Goal: Task Accomplishment & Management: Manage account settings

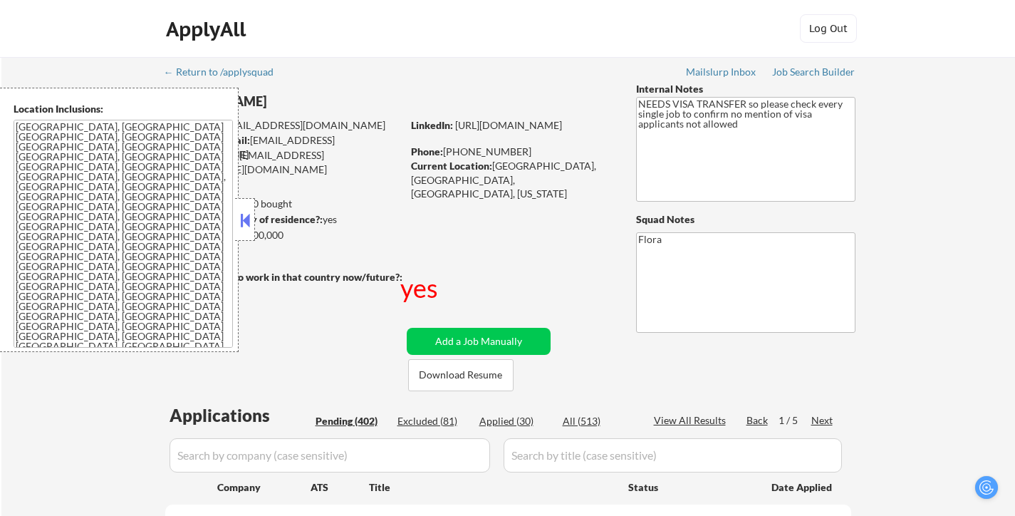
select select ""pending""
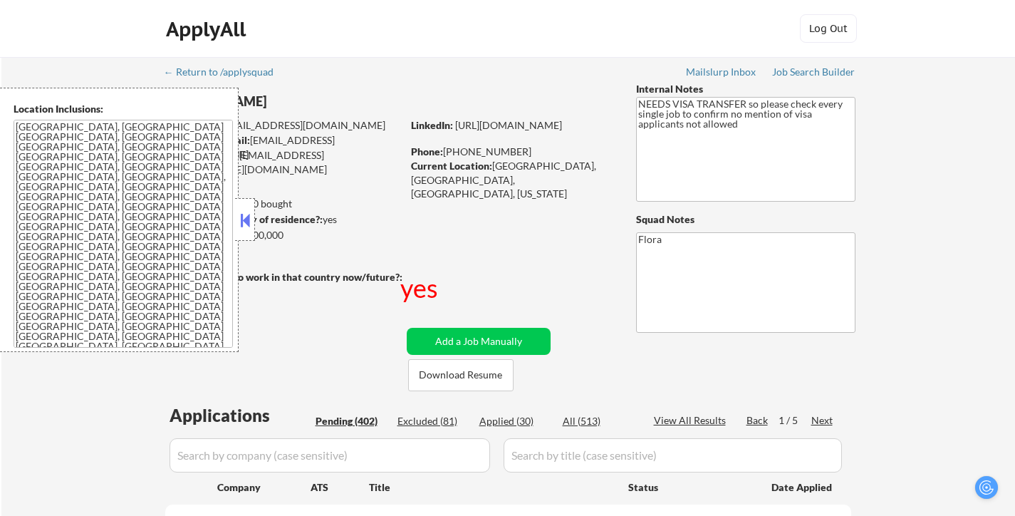
select select ""pending""
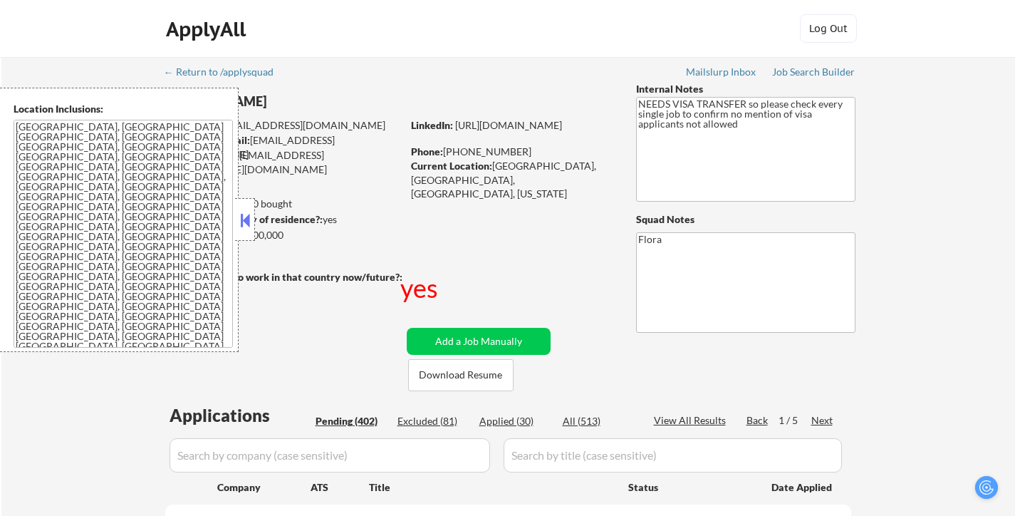
select select ""pending""
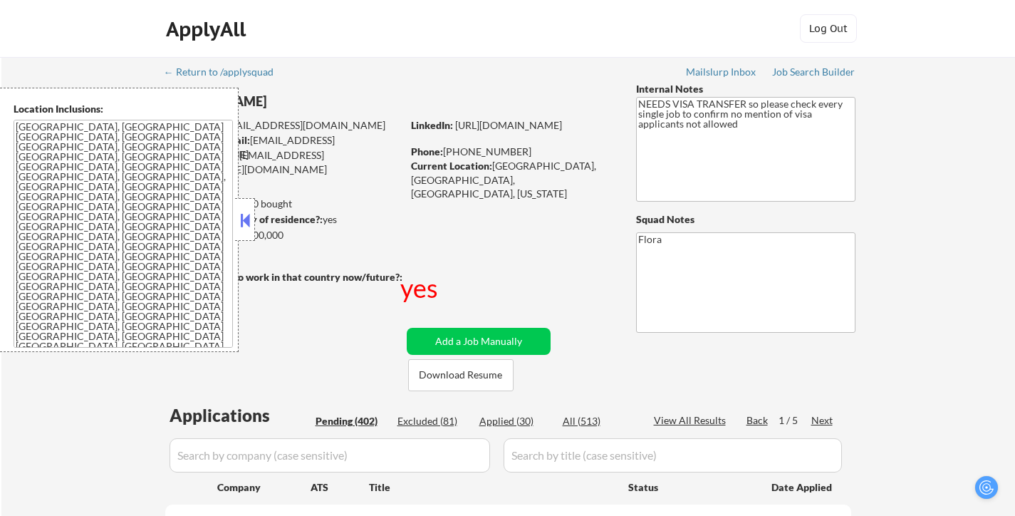
select select ""pending""
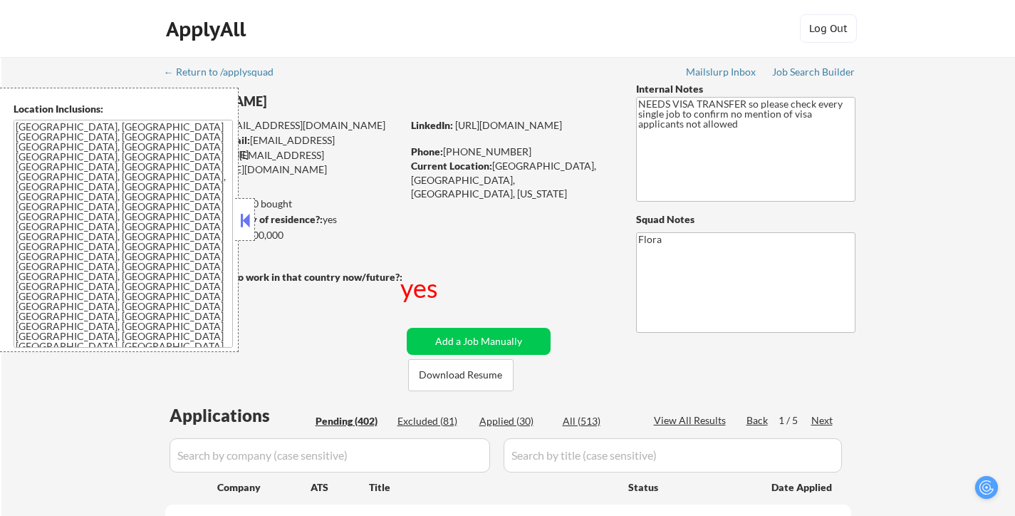
select select ""pending""
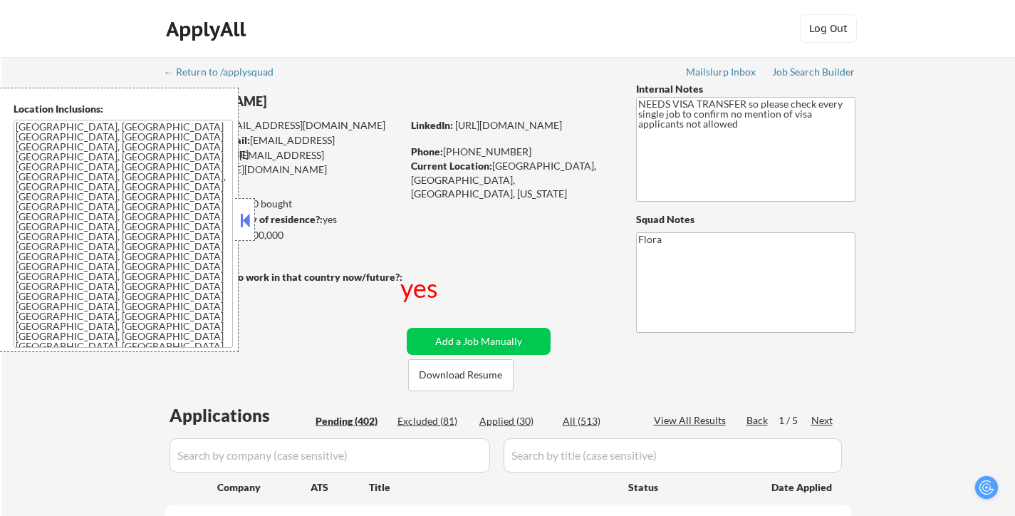
select select ""pending""
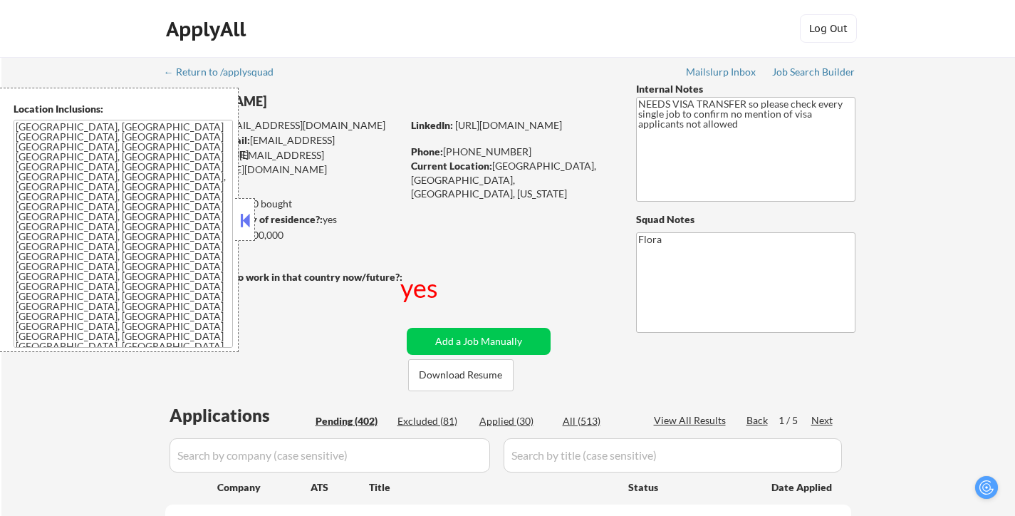
select select ""pending""
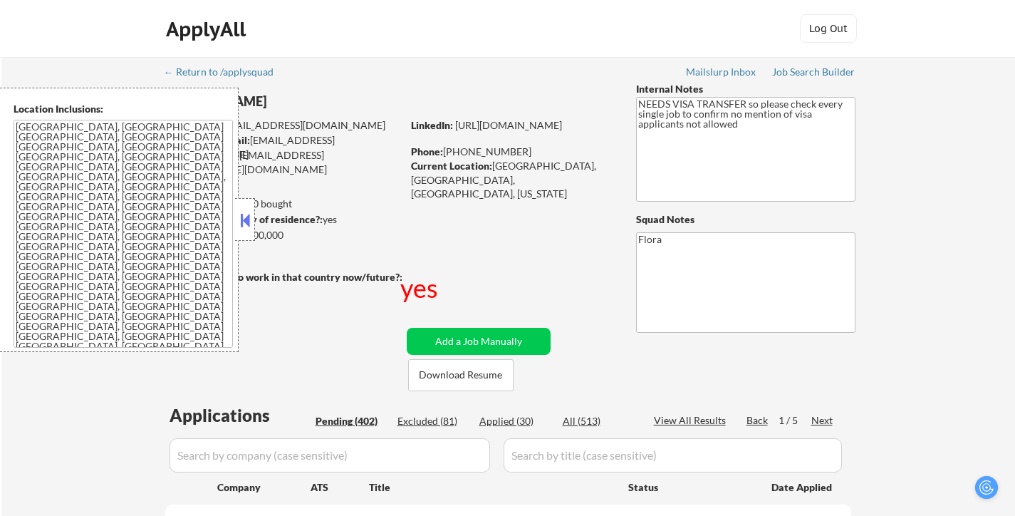
select select ""pending""
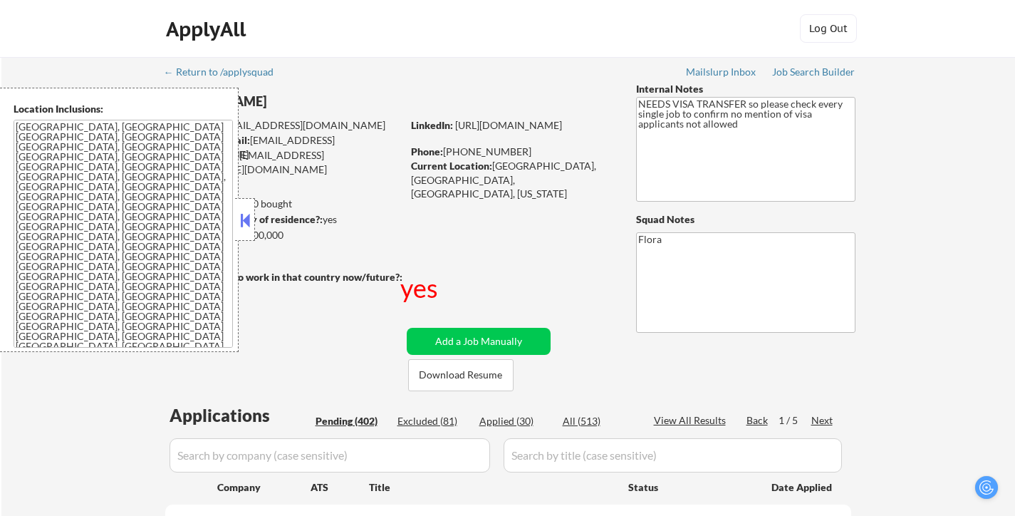
select select ""pending""
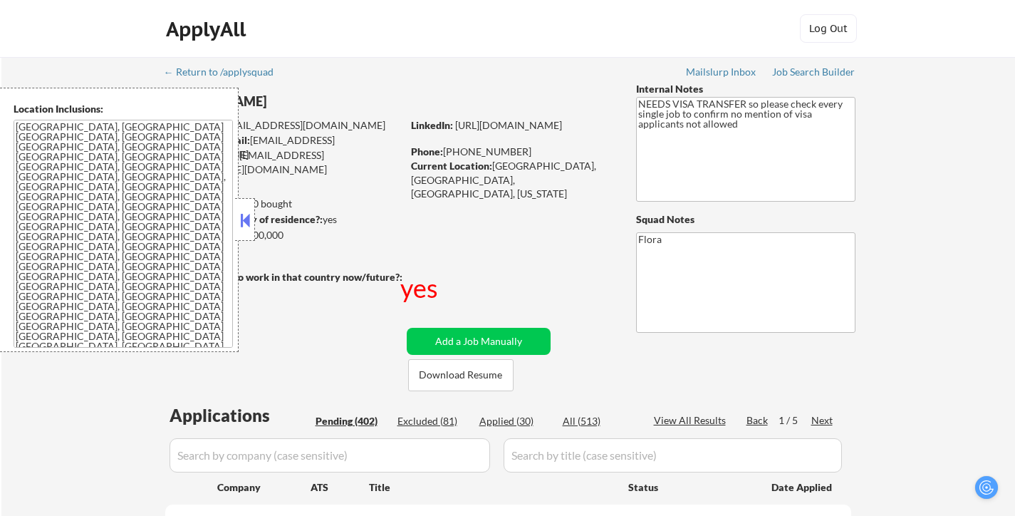
select select ""pending""
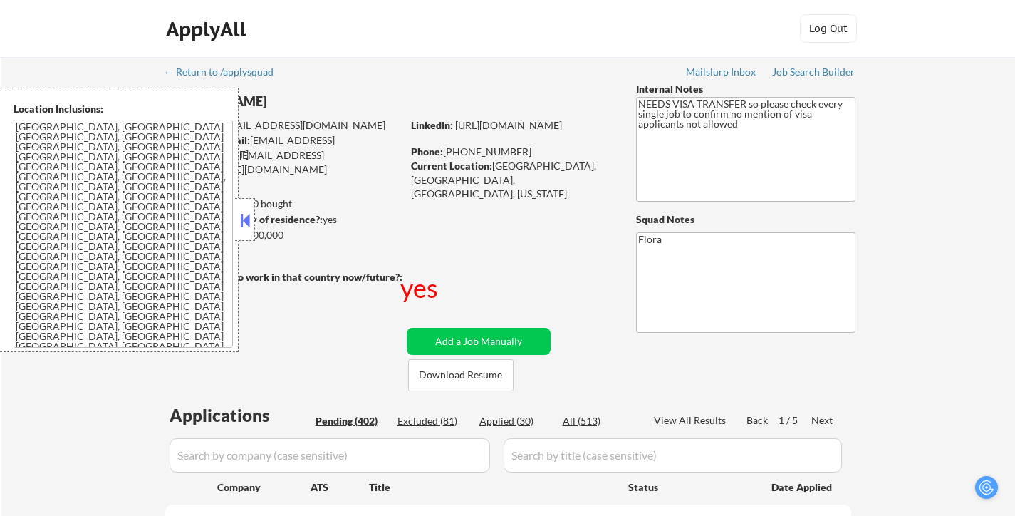
select select ""pending""
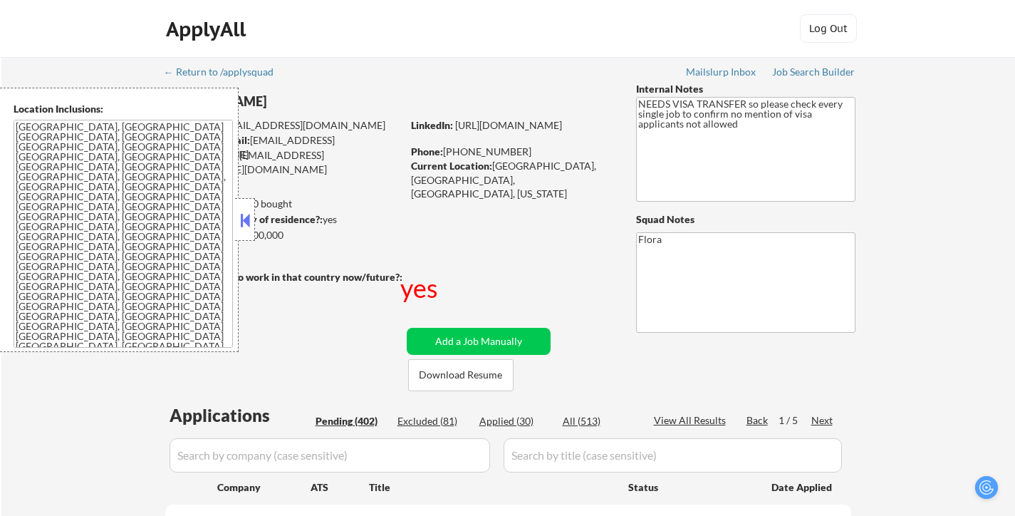
select select ""pending""
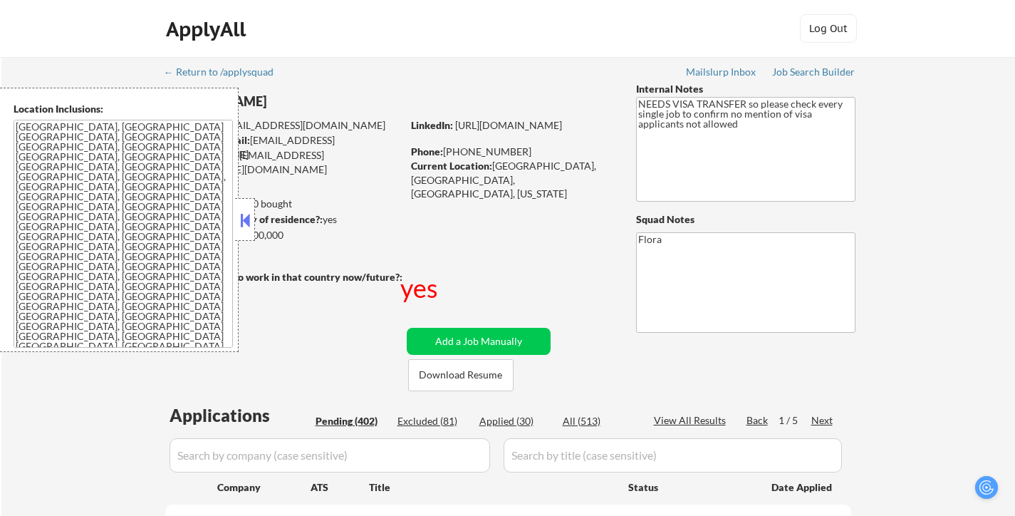
select select ""pending""
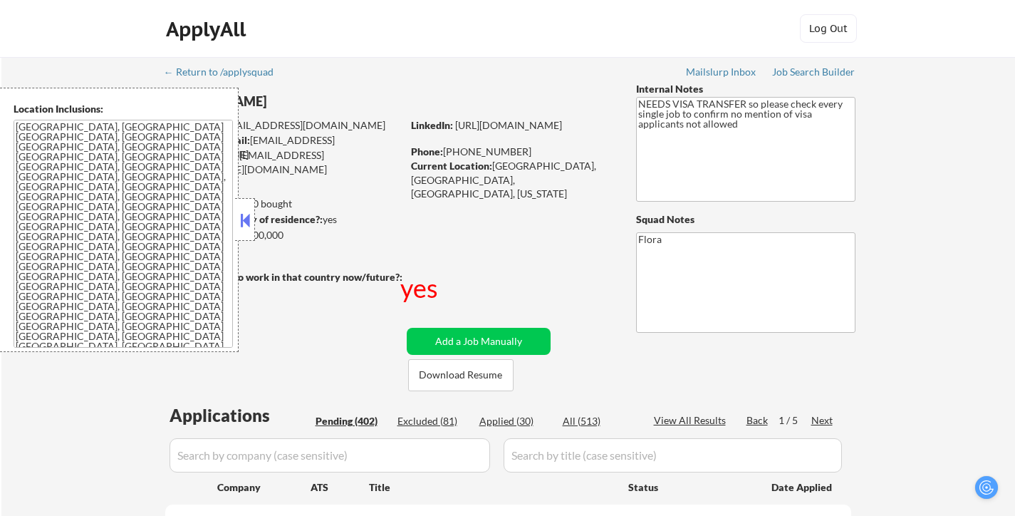
select select ""pending""
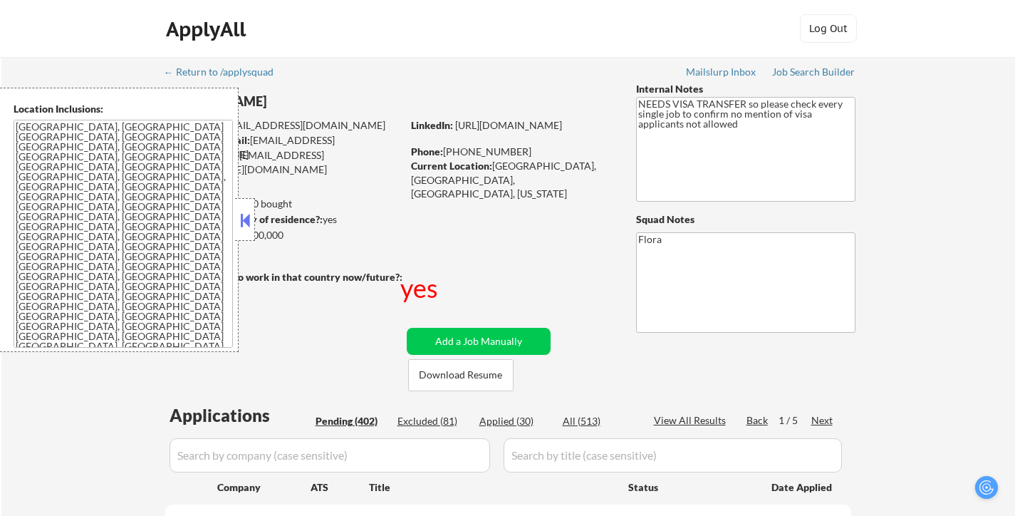
select select ""pending""
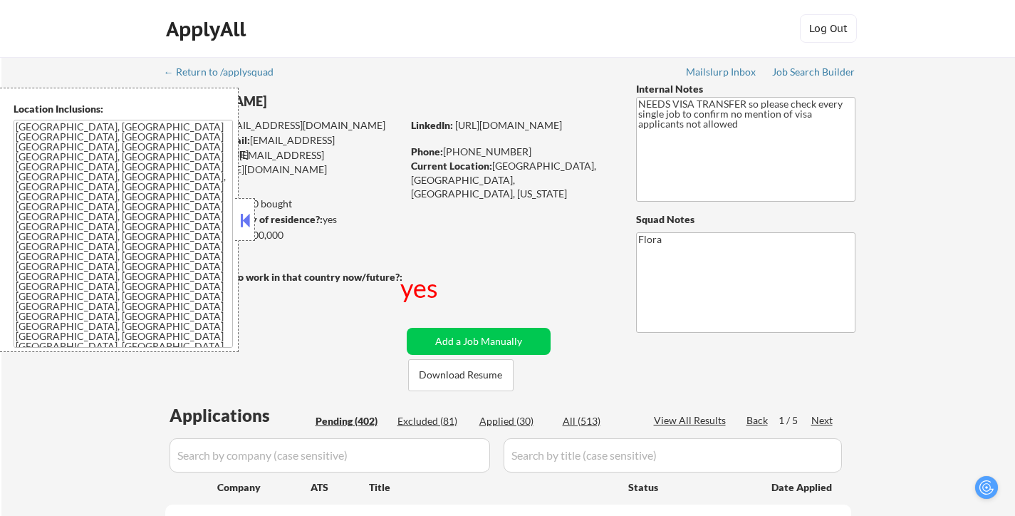
select select ""pending""
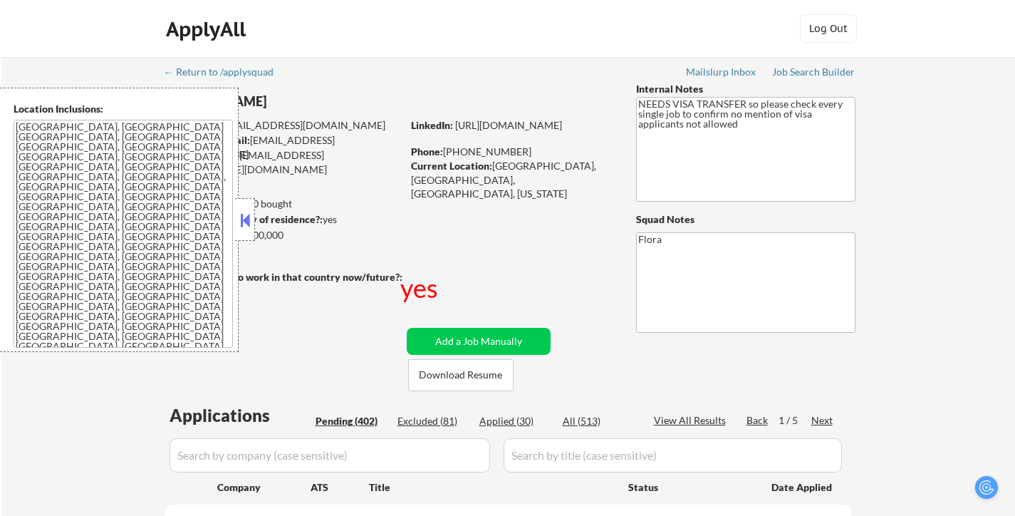
select select ""pending""
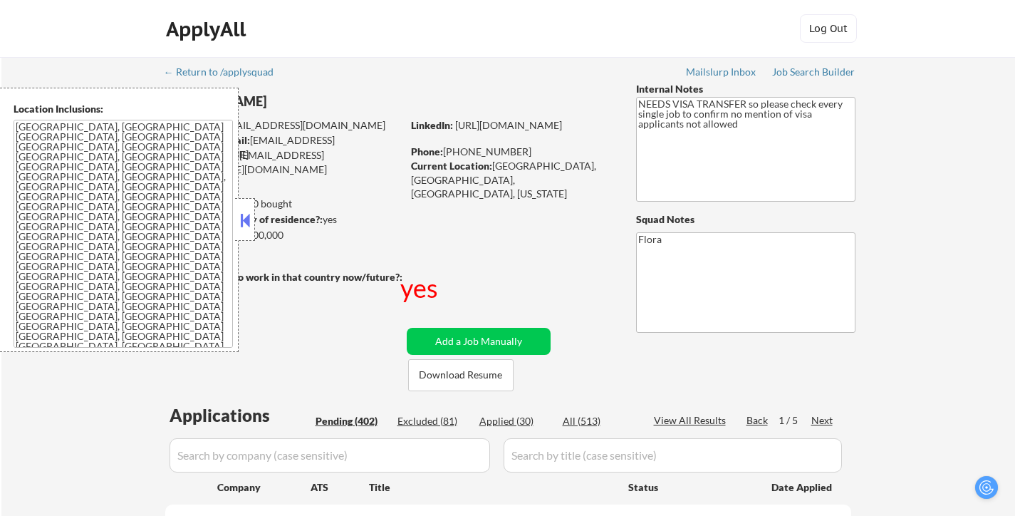
select select ""pending""
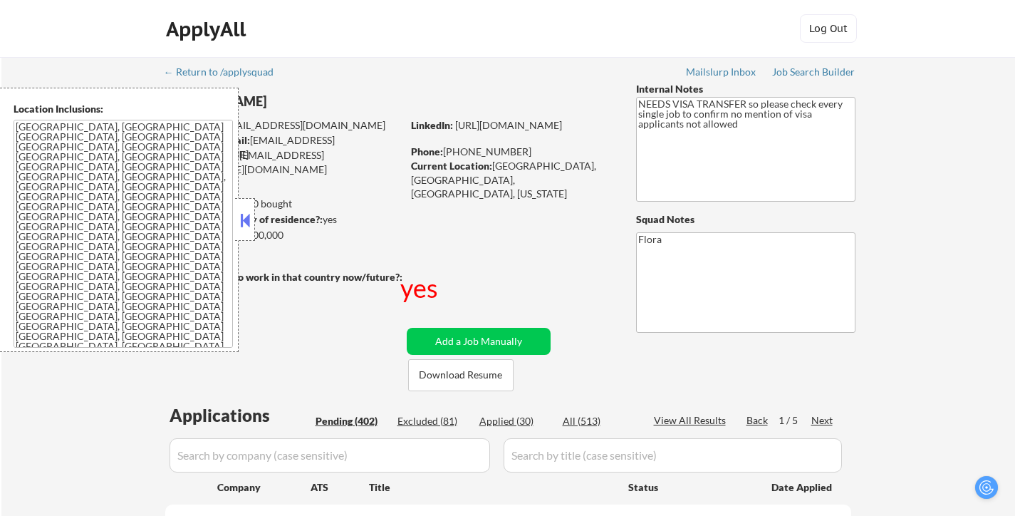
select select ""pending""
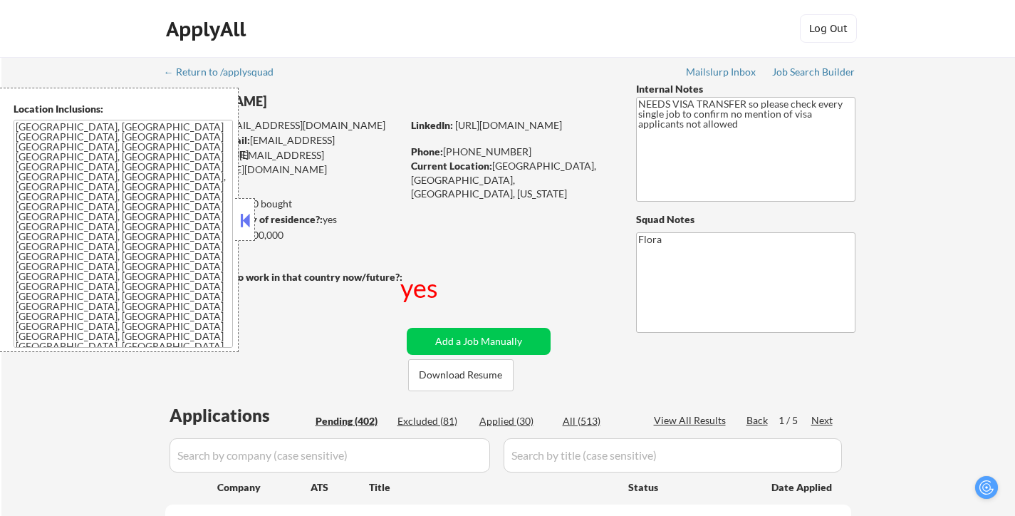
select select ""pending""
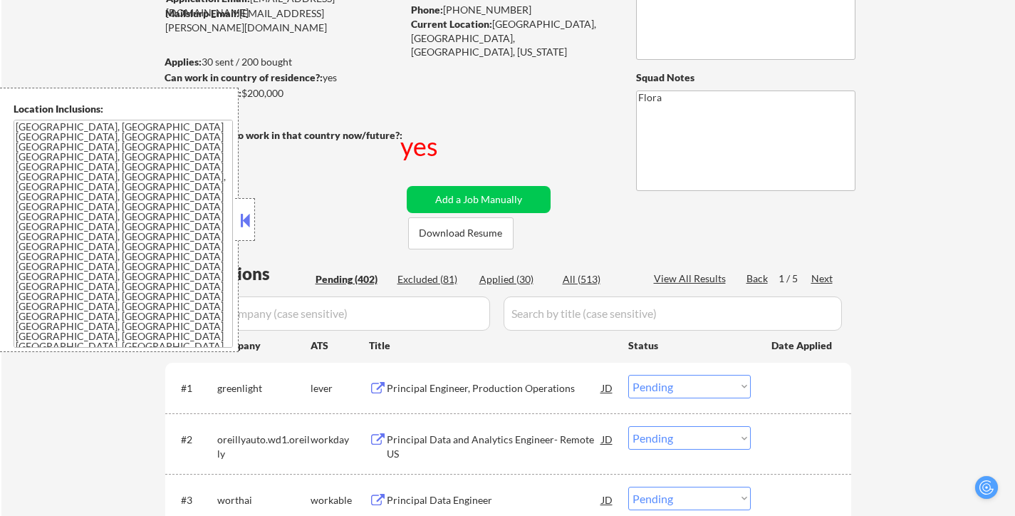
scroll to position [142, 0]
click at [249, 219] on button at bounding box center [245, 219] width 16 height 21
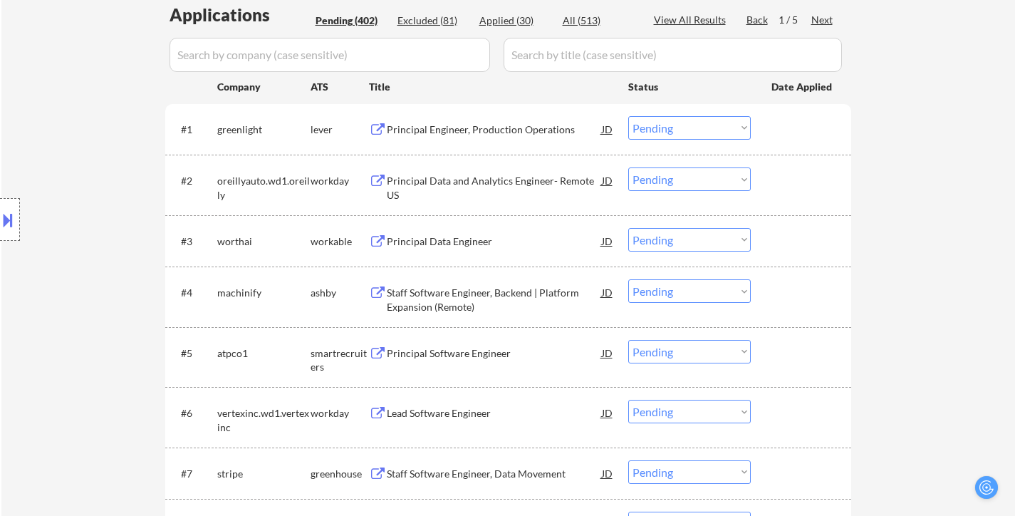
scroll to position [427, 0]
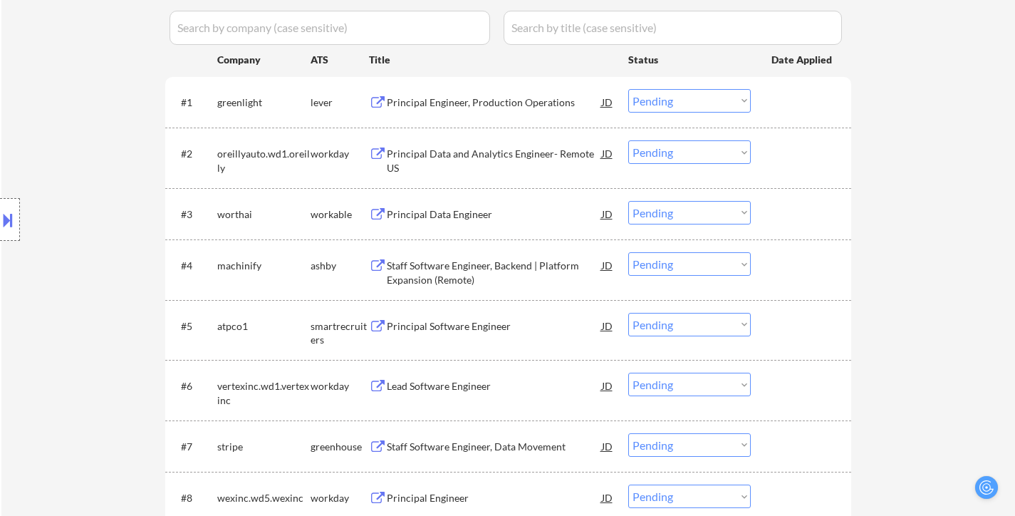
click at [477, 212] on div "Principal Data Engineer" at bounding box center [494, 214] width 215 height 14
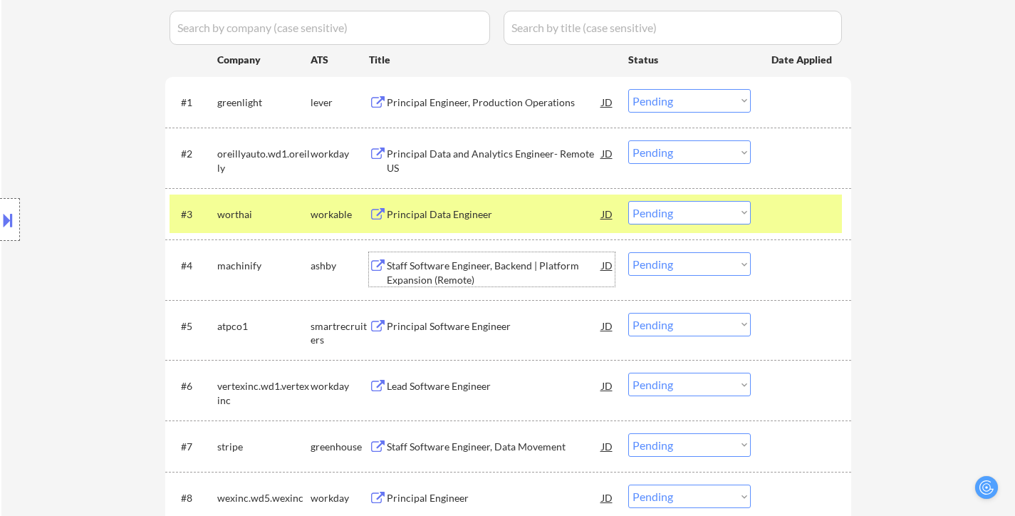
click at [483, 273] on div "Staff Software Engineer, Backend | Platform Expansion (Remote)" at bounding box center [494, 273] width 215 height 28
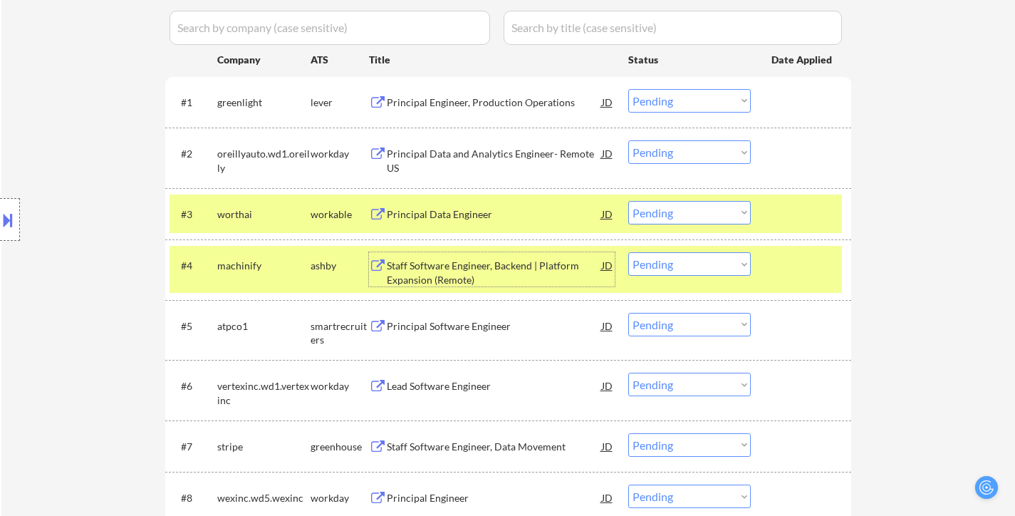
click at [701, 206] on select "Choose an option... Pending Applied Excluded (Questions) Excluded (Expired) Exc…" at bounding box center [689, 213] width 123 height 24
click at [628, 201] on select "Choose an option... Pending Applied Excluded (Questions) Excluded (Expired) Exc…" at bounding box center [689, 213] width 123 height 24
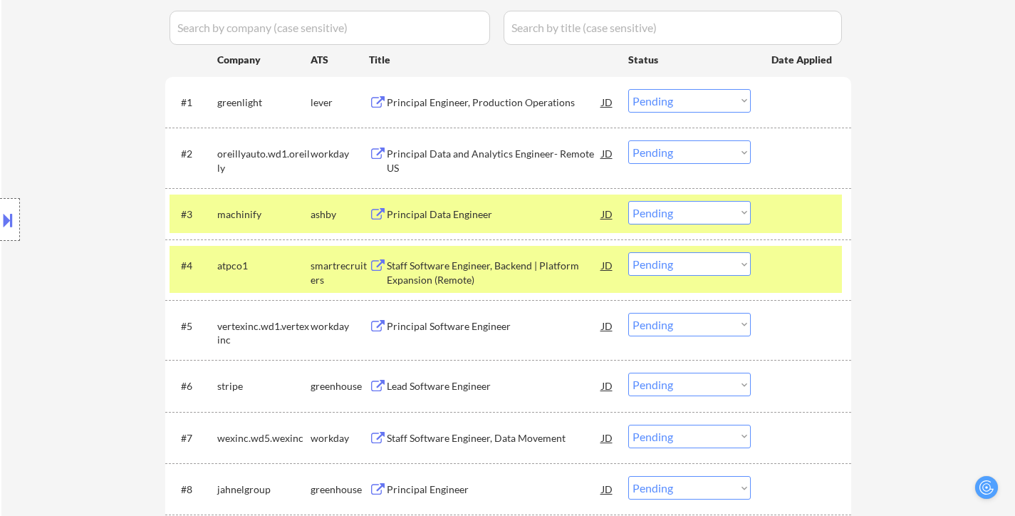
click at [776, 225] on div at bounding box center [803, 214] width 63 height 26
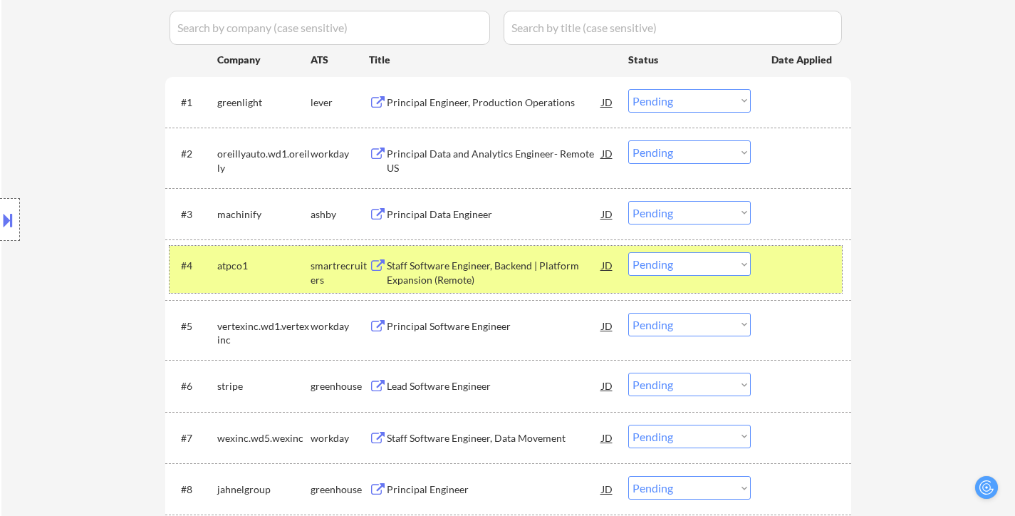
click at [776, 263] on div at bounding box center [803, 265] width 63 height 26
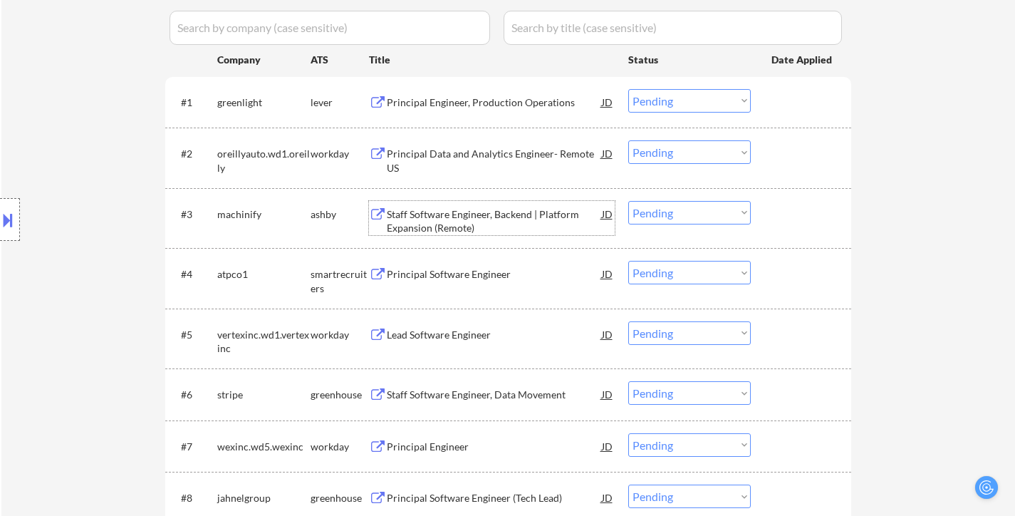
click at [412, 208] on div "Staff Software Engineer, Backend | Platform Expansion (Remote)" at bounding box center [494, 221] width 215 height 28
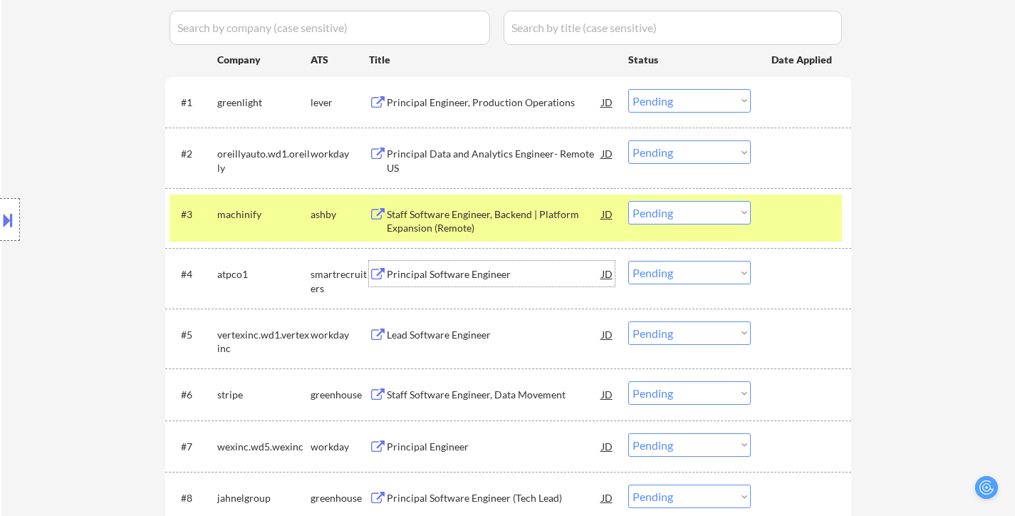
click at [478, 272] on div "Principal Software Engineer" at bounding box center [494, 274] width 215 height 14
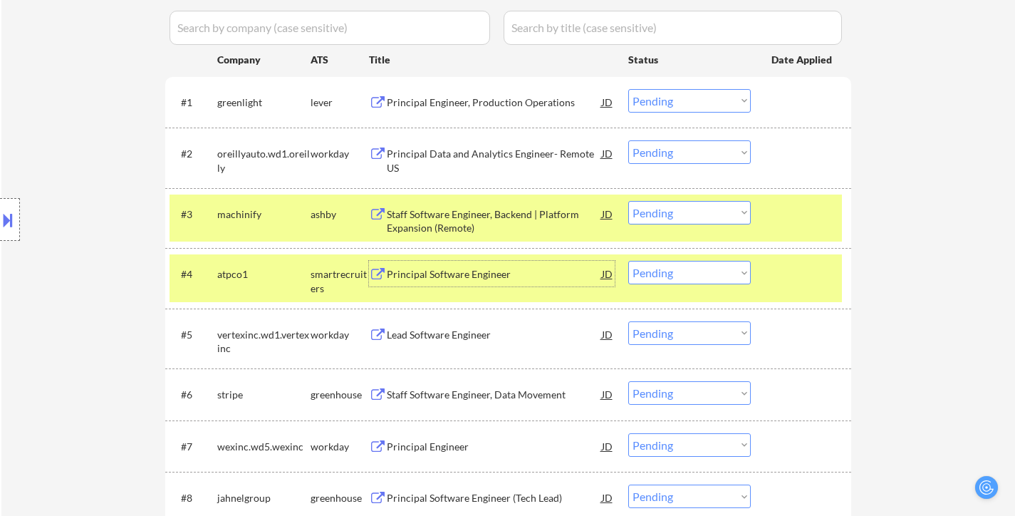
click at [721, 211] on select "Choose an option... Pending Applied Excluded (Questions) Excluded (Expired) Exc…" at bounding box center [689, 213] width 123 height 24
click at [628, 201] on select "Choose an option... Pending Applied Excluded (Questions) Excluded (Expired) Exc…" at bounding box center [689, 213] width 123 height 24
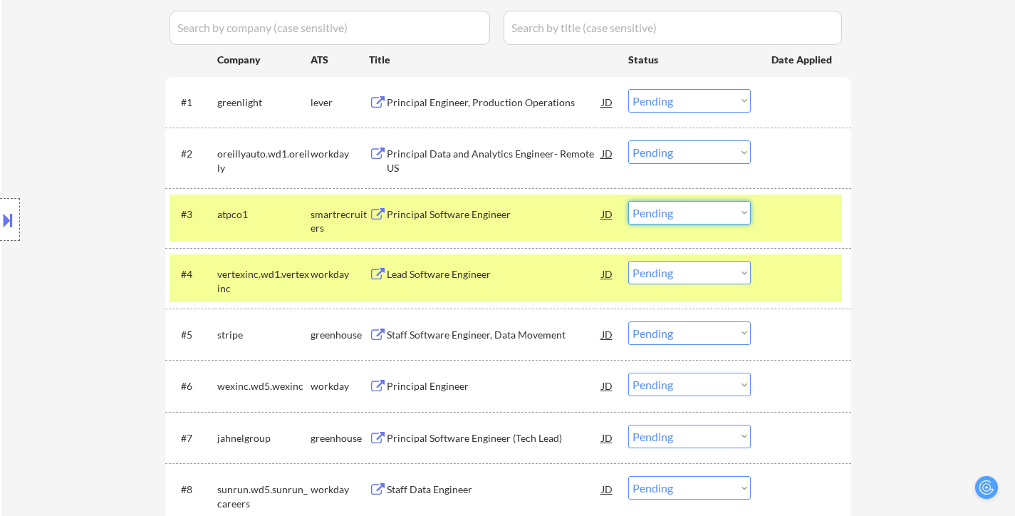
drag, startPoint x: 695, startPoint y: 214, endPoint x: 695, endPoint y: 223, distance: 8.5
click at [695, 214] on select "Choose an option... Pending Applied Excluded (Questions) Excluded (Expired) Exc…" at bounding box center [689, 213] width 123 height 24
click at [788, 299] on div "#4 vertexinc.wd1.vertexinc workday Lead Software Engineer JD Choose an option..…" at bounding box center [506, 277] width 673 height 47
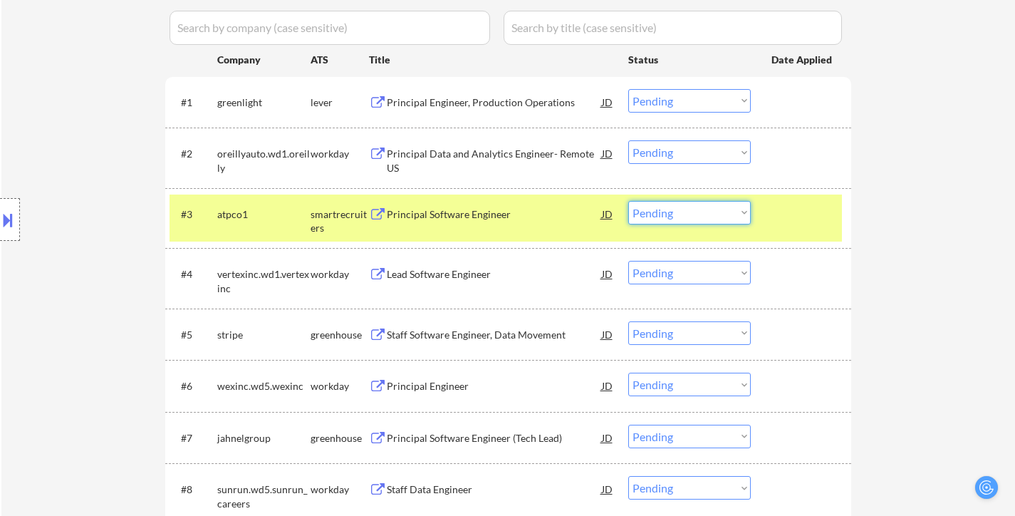
click at [740, 212] on select "Choose an option... Pending Applied Excluded (Questions) Excluded (Expired) Exc…" at bounding box center [689, 213] width 123 height 24
click at [628, 201] on select "Choose an option... Pending Applied Excluded (Questions) Excluded (Expired) Exc…" at bounding box center [689, 213] width 123 height 24
select select ""pending""
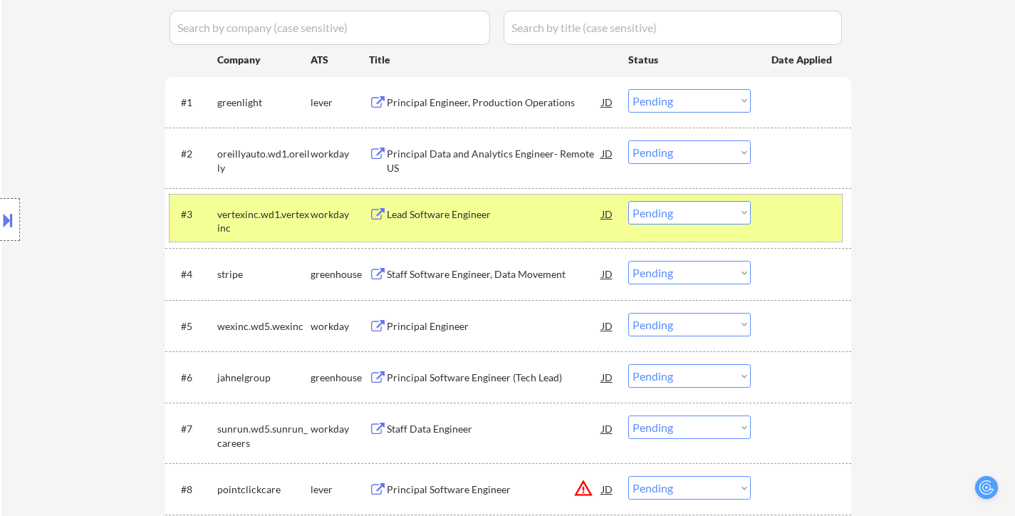
click at [816, 209] on div at bounding box center [803, 214] width 63 height 26
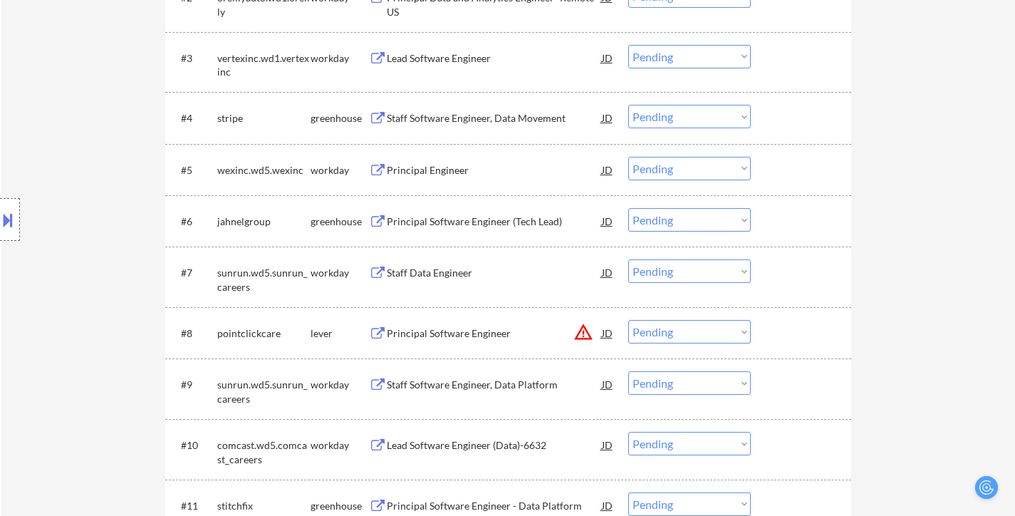
scroll to position [570, 0]
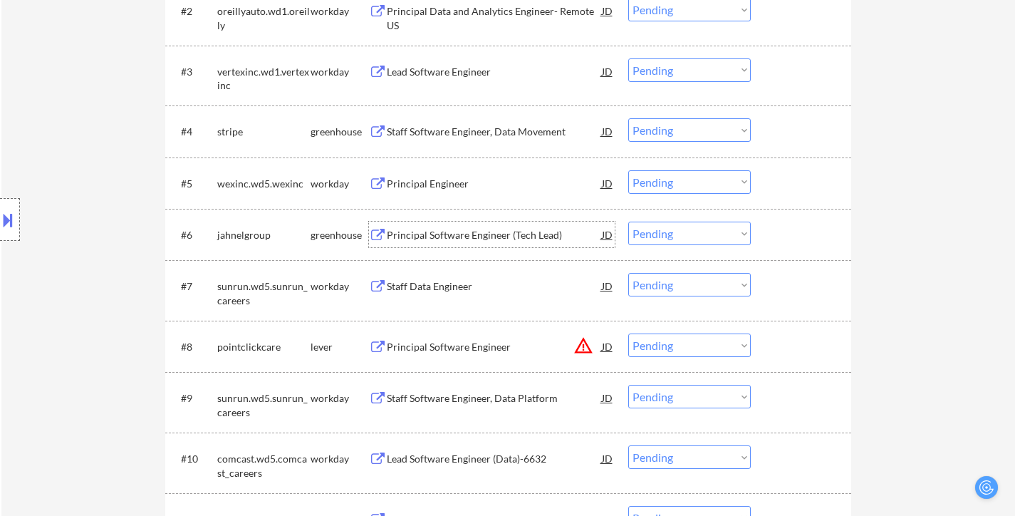
click at [517, 229] on div "Principal Software Engineer (Tech Lead)" at bounding box center [494, 235] width 215 height 14
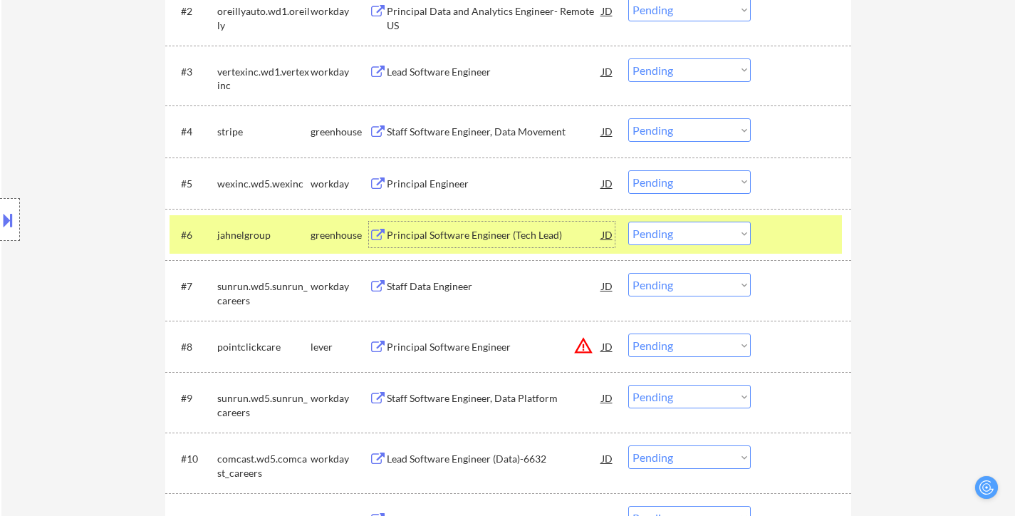
click at [665, 235] on select "Choose an option... Pending Applied Excluded (Questions) Excluded (Expired) Exc…" at bounding box center [689, 234] width 123 height 24
click at [628, 222] on select "Choose an option... Pending Applied Excluded (Questions) Excluded (Expired) Exc…" at bounding box center [689, 234] width 123 height 24
select select ""pending""
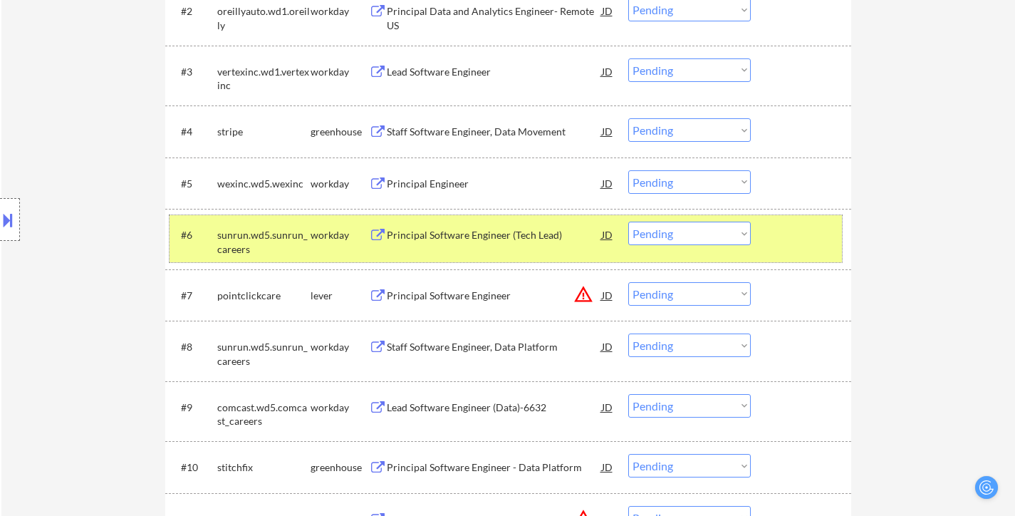
click at [783, 231] on div at bounding box center [803, 235] width 63 height 26
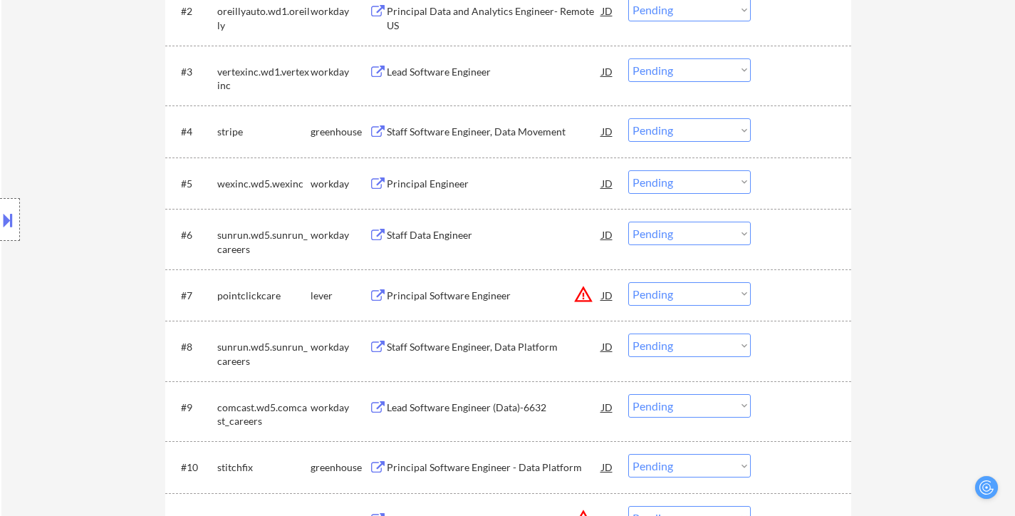
scroll to position [641, 0]
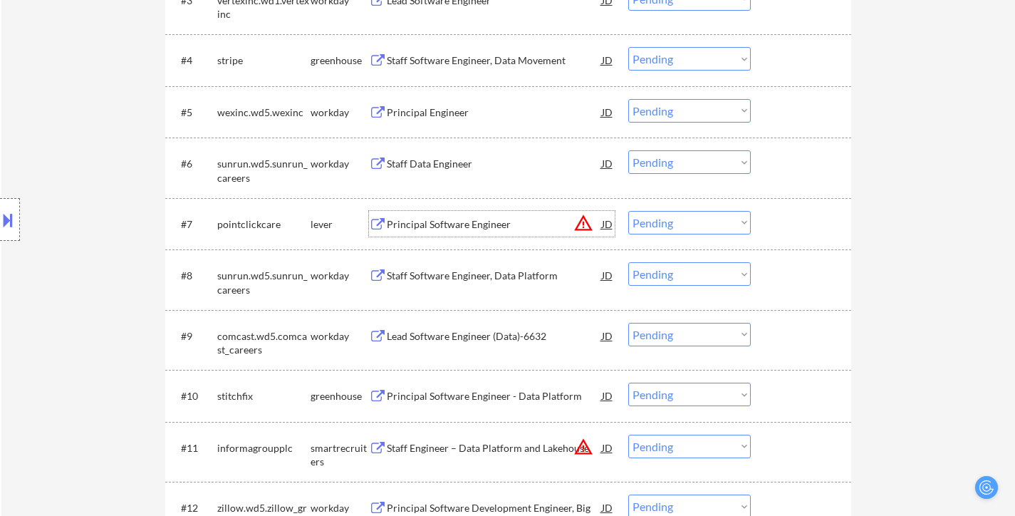
click at [461, 222] on div "Principal Software Engineer" at bounding box center [494, 224] width 215 height 14
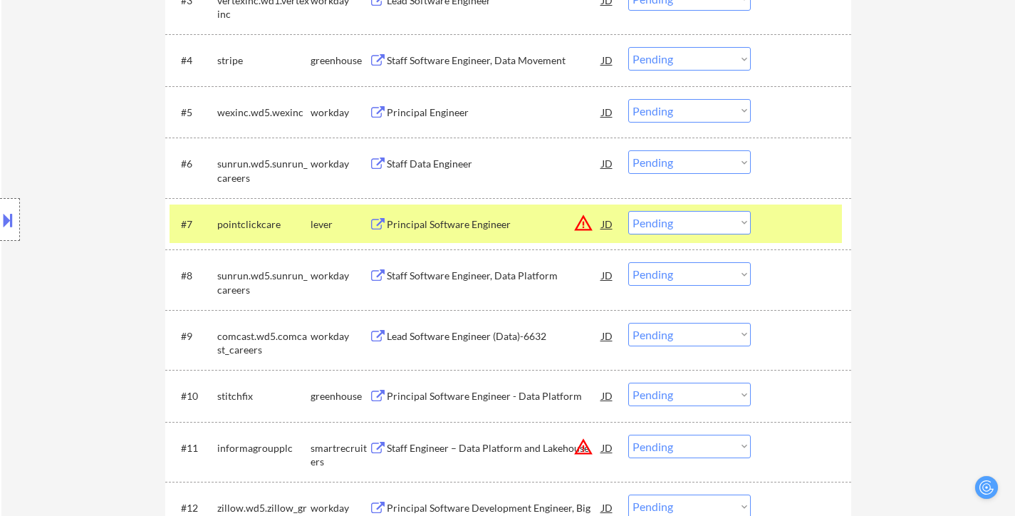
select select ""pending""
click at [670, 227] on select "Choose an option... Pending Applied Excluded (Questions) Excluded (Expired) Exc…" at bounding box center [689, 223] width 123 height 24
click at [628, 211] on select "Choose an option... Pending Applied Excluded (Questions) Excluded (Expired) Exc…" at bounding box center [689, 223] width 123 height 24
select select ""pending""
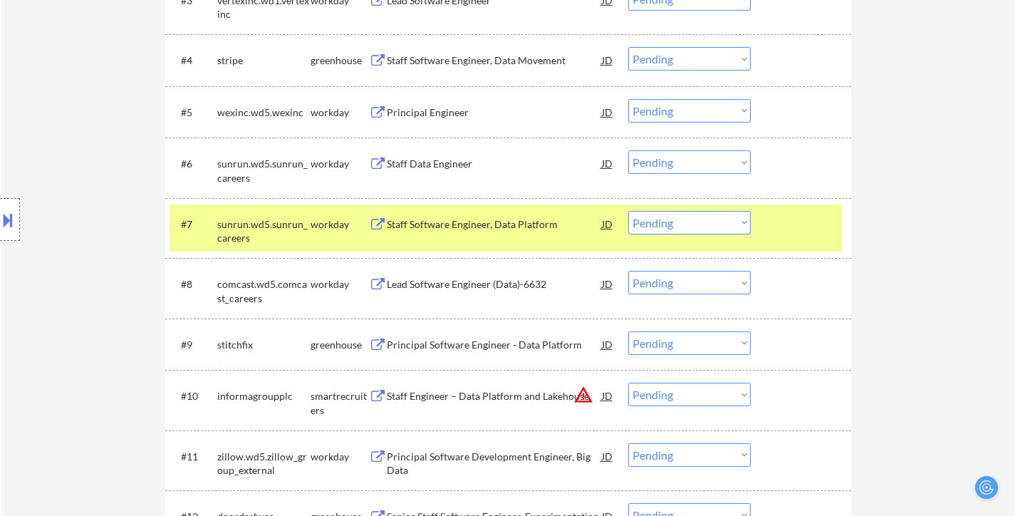
click at [805, 230] on div at bounding box center [803, 224] width 63 height 26
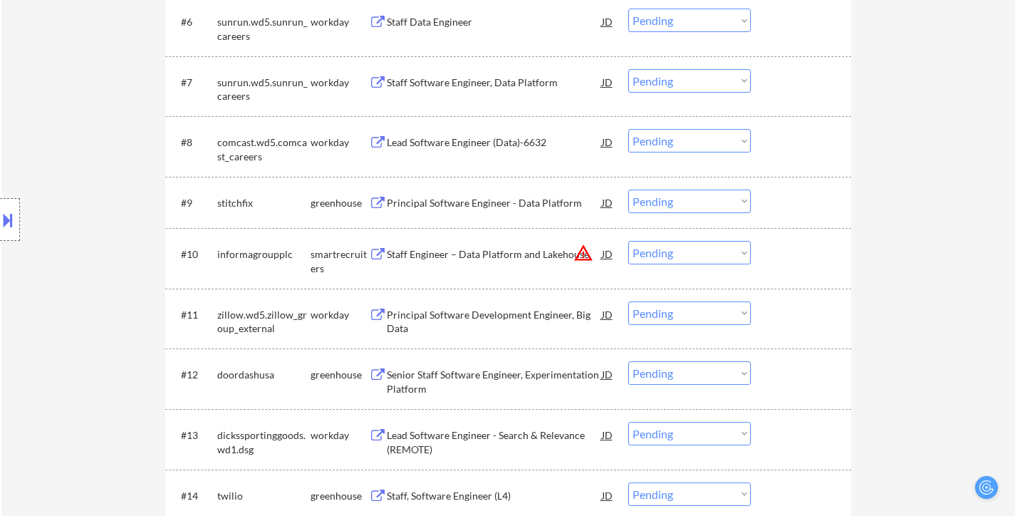
scroll to position [784, 0]
click at [502, 251] on div "Staff Engineer – Data Platform and Lakehouse" at bounding box center [494, 253] width 215 height 14
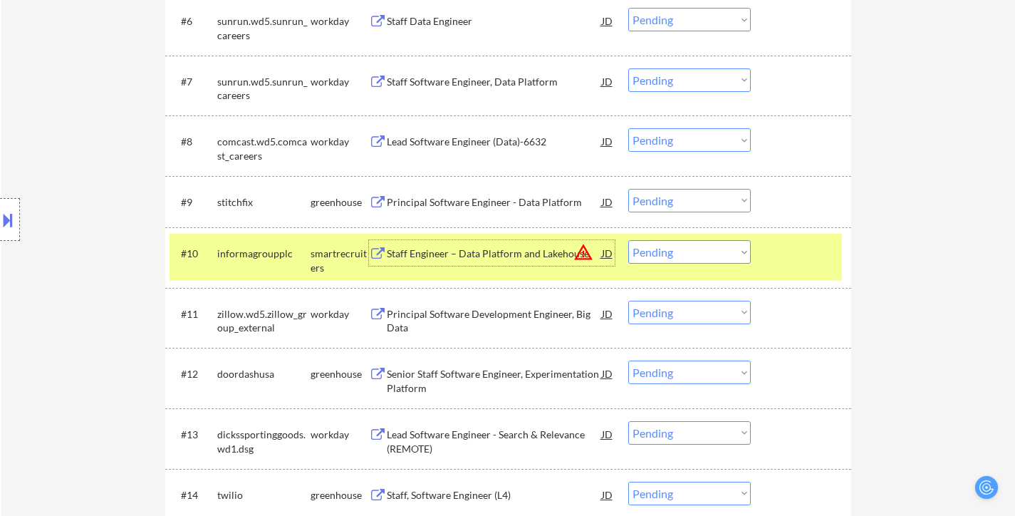
click at [495, 375] on div "Senior Staff Software Engineer, Experimentation Platform" at bounding box center [494, 381] width 215 height 28
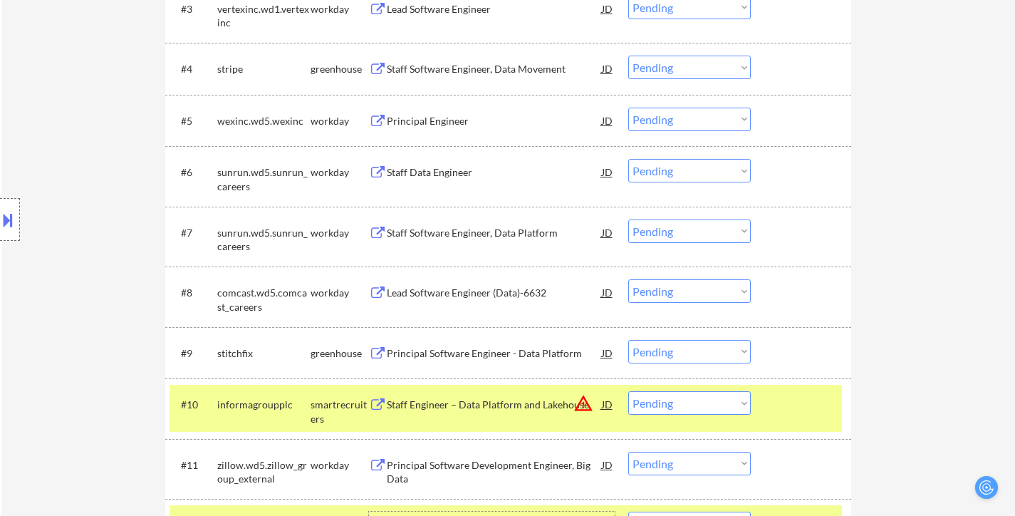
scroll to position [712, 0]
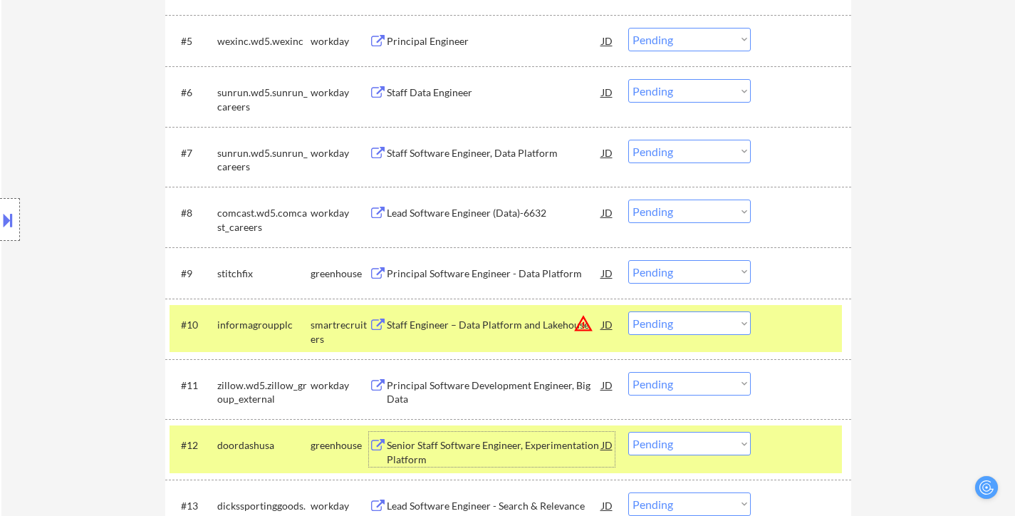
click at [476, 320] on div "Staff Engineer – Data Platform and Lakehouse" at bounding box center [494, 325] width 215 height 14
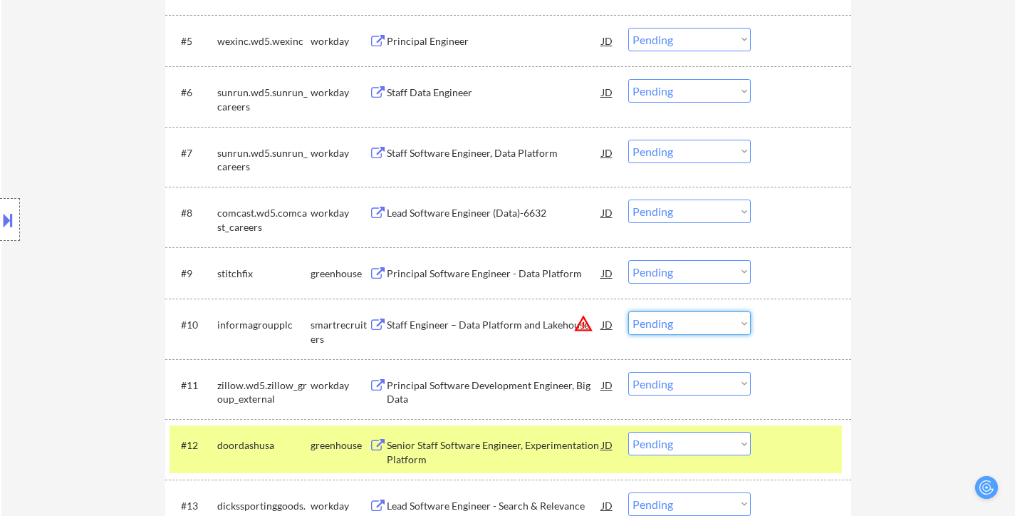
click at [683, 324] on select "Choose an option... Pending Applied Excluded (Questions) Excluded (Expired) Exc…" at bounding box center [689, 323] width 123 height 24
click at [628, 311] on select "Choose an option... Pending Applied Excluded (Questions) Excluded (Expired) Exc…" at bounding box center [689, 323] width 123 height 24
select select ""pending""
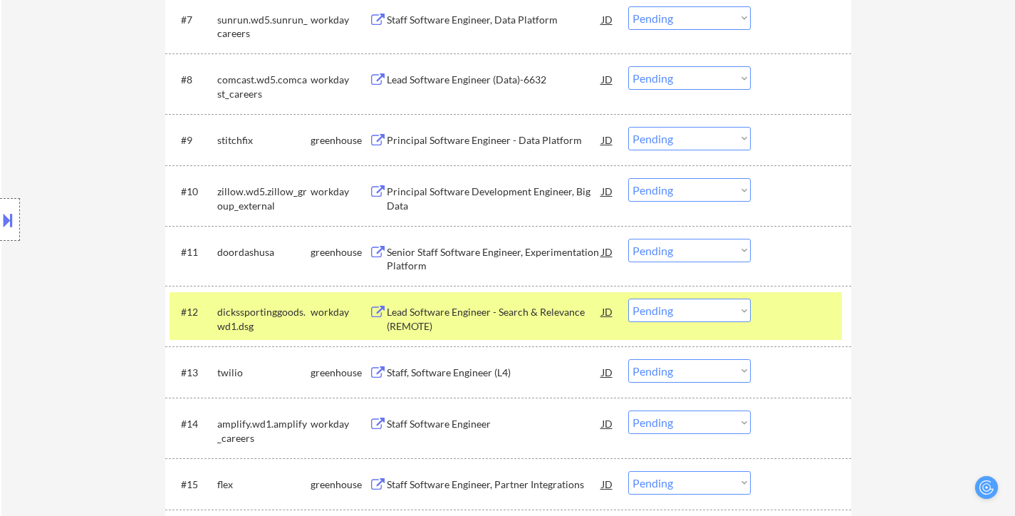
scroll to position [855, 0]
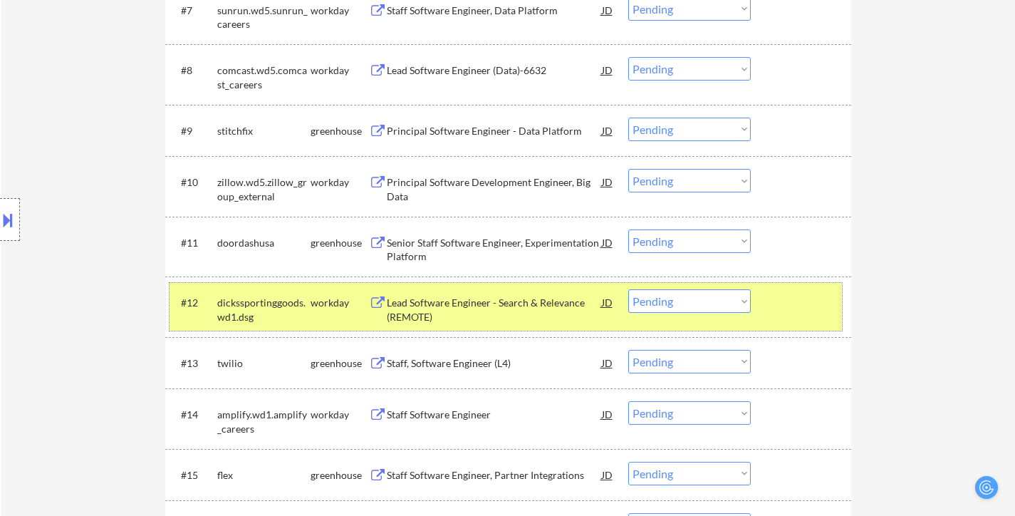
click at [781, 288] on div "#12 dickssportinggoods.wd1.dsg workday Lead Software Engineer - Search & Releva…" at bounding box center [506, 306] width 673 height 47
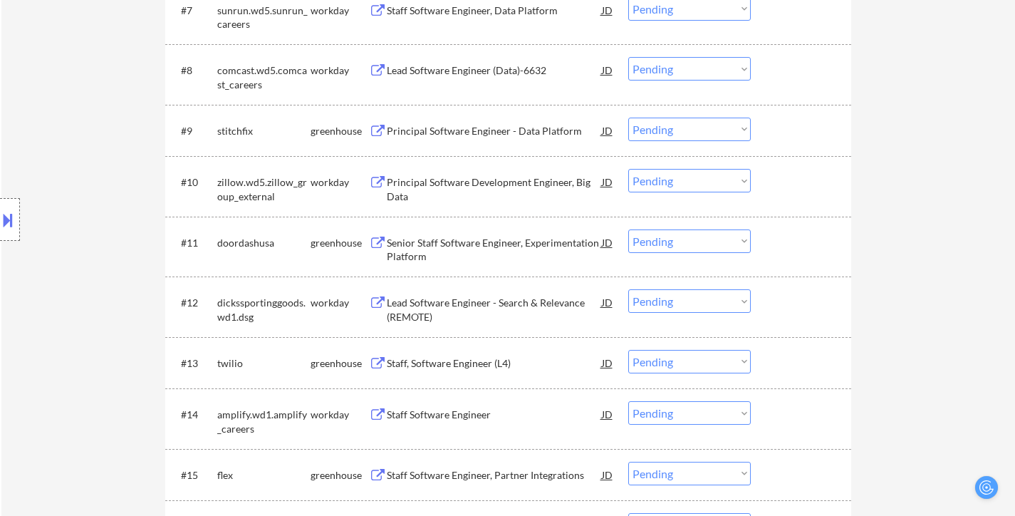
click at [782, 239] on div at bounding box center [803, 242] width 63 height 26
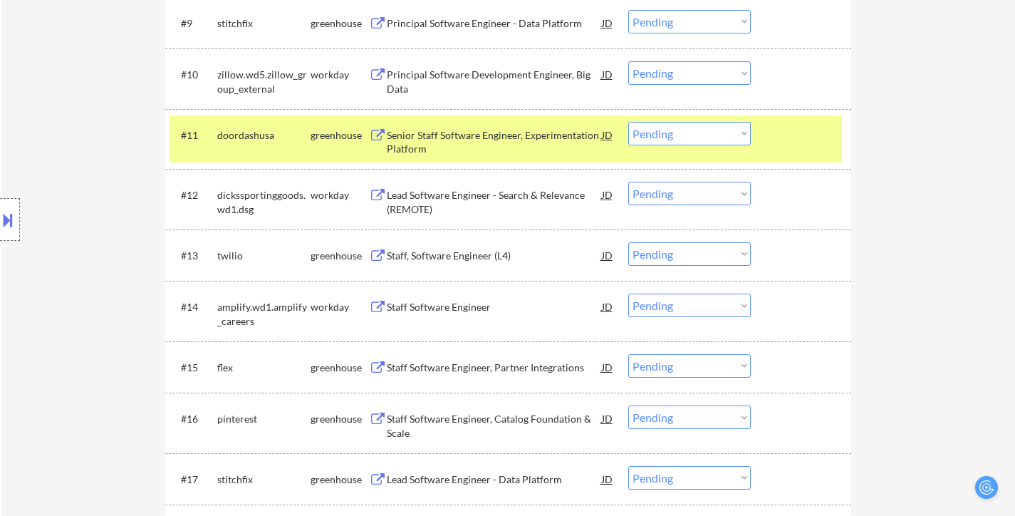
scroll to position [997, 0]
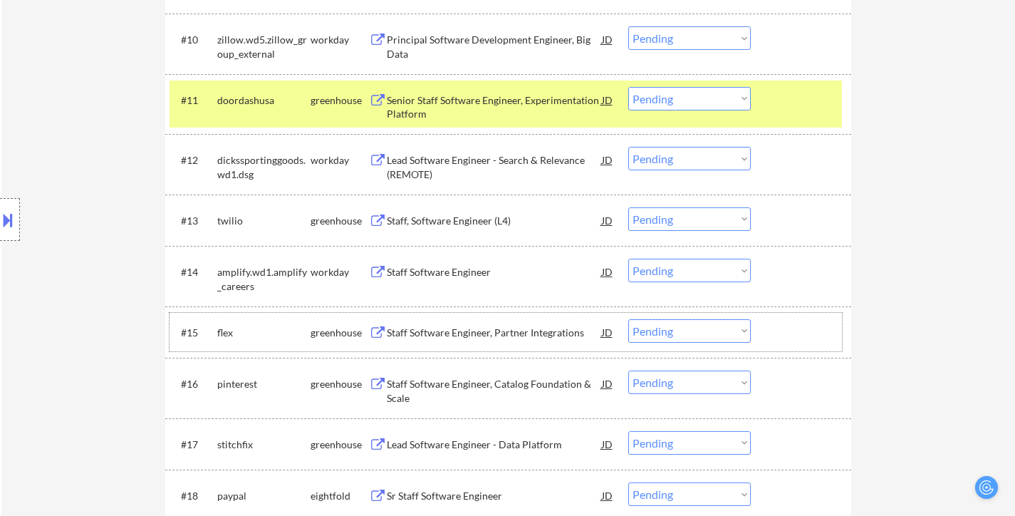
click at [805, 328] on div at bounding box center [803, 332] width 63 height 26
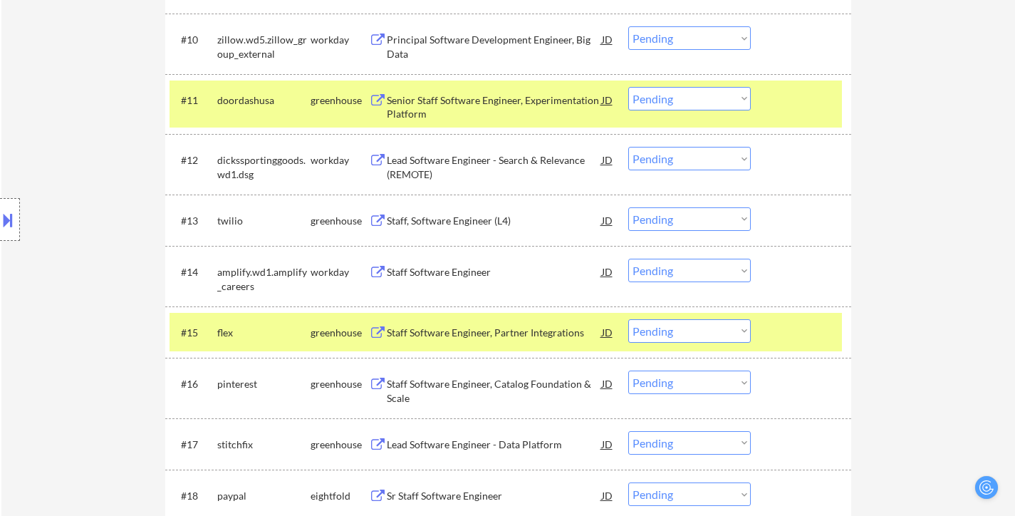
drag, startPoint x: 789, startPoint y: 328, endPoint x: 774, endPoint y: 328, distance: 15.0
click at [789, 328] on div at bounding box center [803, 332] width 63 height 26
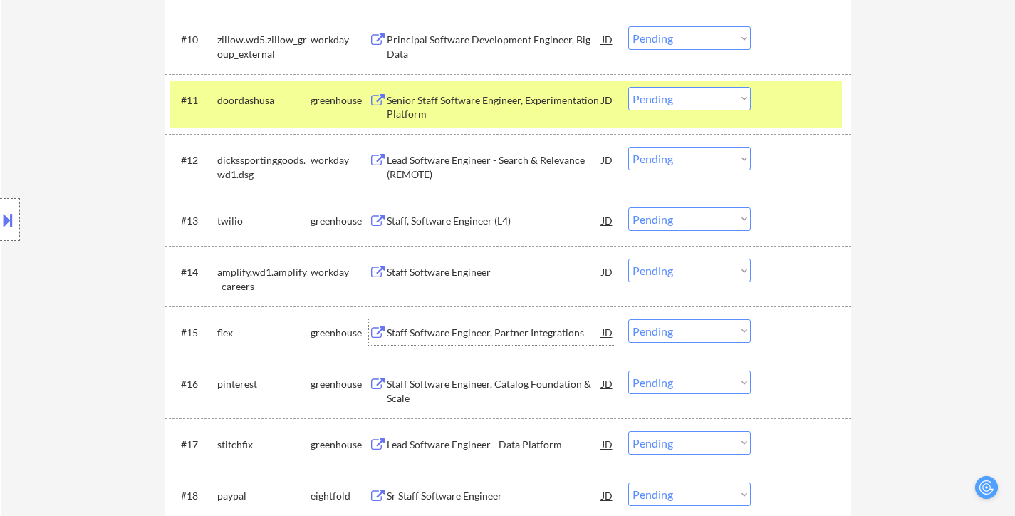
click at [535, 331] on div "Staff Software Engineer, Partner Integrations" at bounding box center [494, 333] width 215 height 14
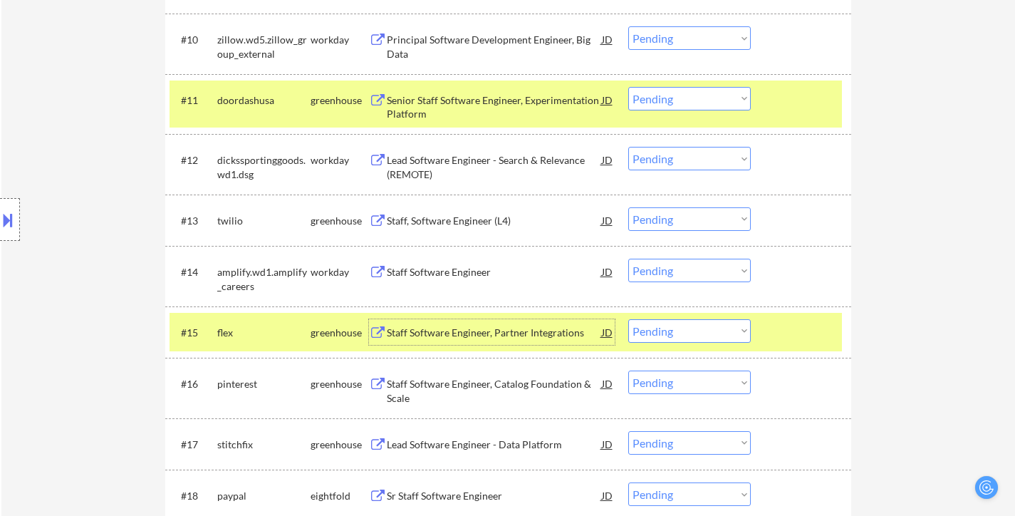
click at [676, 97] on select "Choose an option... Pending Applied Excluded (Questions) Excluded (Expired) Exc…" at bounding box center [689, 99] width 123 height 24
click at [628, 87] on select "Choose an option... Pending Applied Excluded (Questions) Excluded (Expired) Exc…" at bounding box center [689, 99] width 123 height 24
select select ""pending""
